Goal: Navigation & Orientation: Go to known website

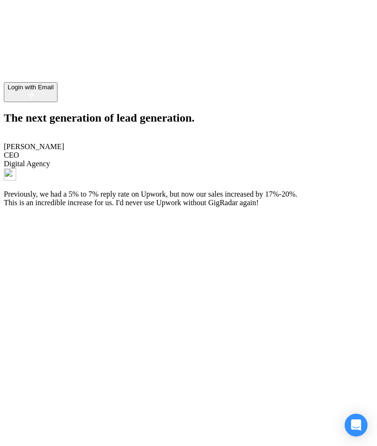
click at [54, 91] on div "Login with Email" at bounding box center [31, 87] width 46 height 7
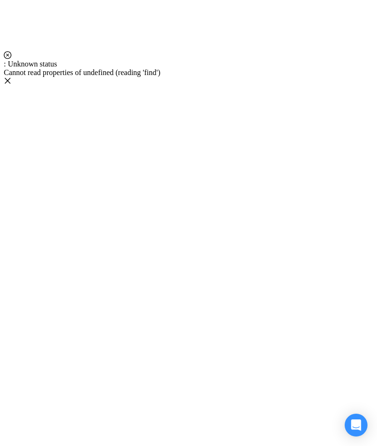
click at [356, 51] on div ": Unknown status Cannot read properties of undefined (reading 'find')" at bounding box center [188, 68] width 369 height 34
click at [350, 51] on div ": Unknown status Cannot read properties of undefined (reading 'find')" at bounding box center [188, 68] width 369 height 34
click at [10, 78] on icon "close" at bounding box center [8, 81] width 6 height 6
click at [230, 51] on div at bounding box center [188, 27] width 369 height 47
